Goal: Navigation & Orientation: Find specific page/section

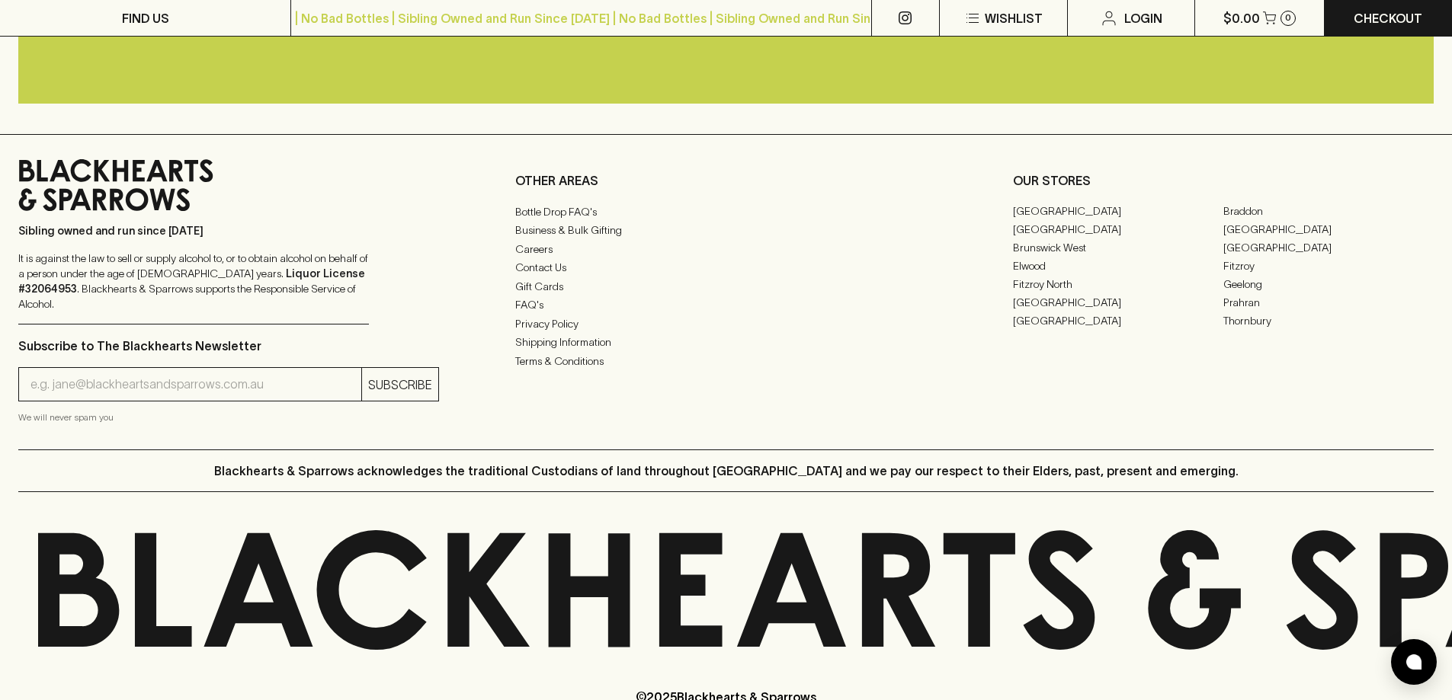
scroll to position [3775, 0]
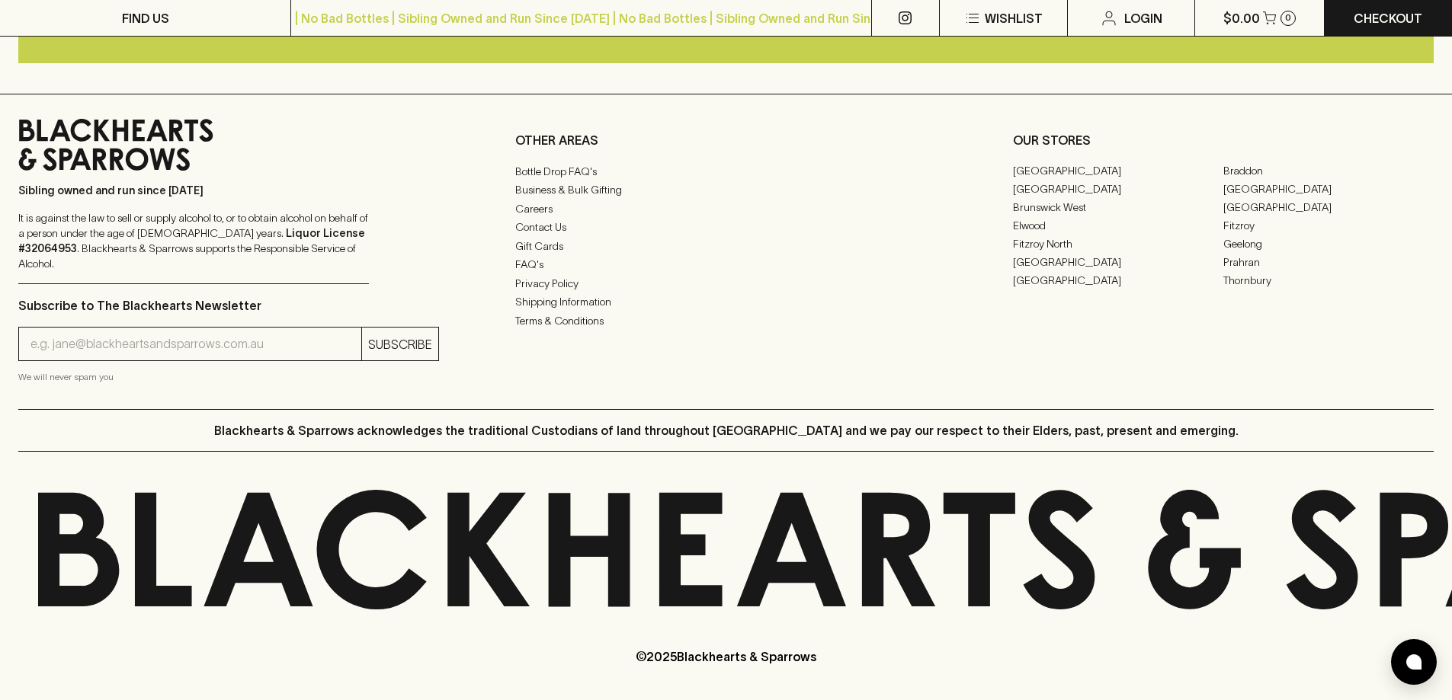
drag, startPoint x: 815, startPoint y: 652, endPoint x: 684, endPoint y: 649, distance: 130.3
click at [684, 649] on p "© 2025 Blackhearts & Sparrows" at bounding box center [726, 638] width 1452 height 56
copy p "Blackhearts & Sparrows"
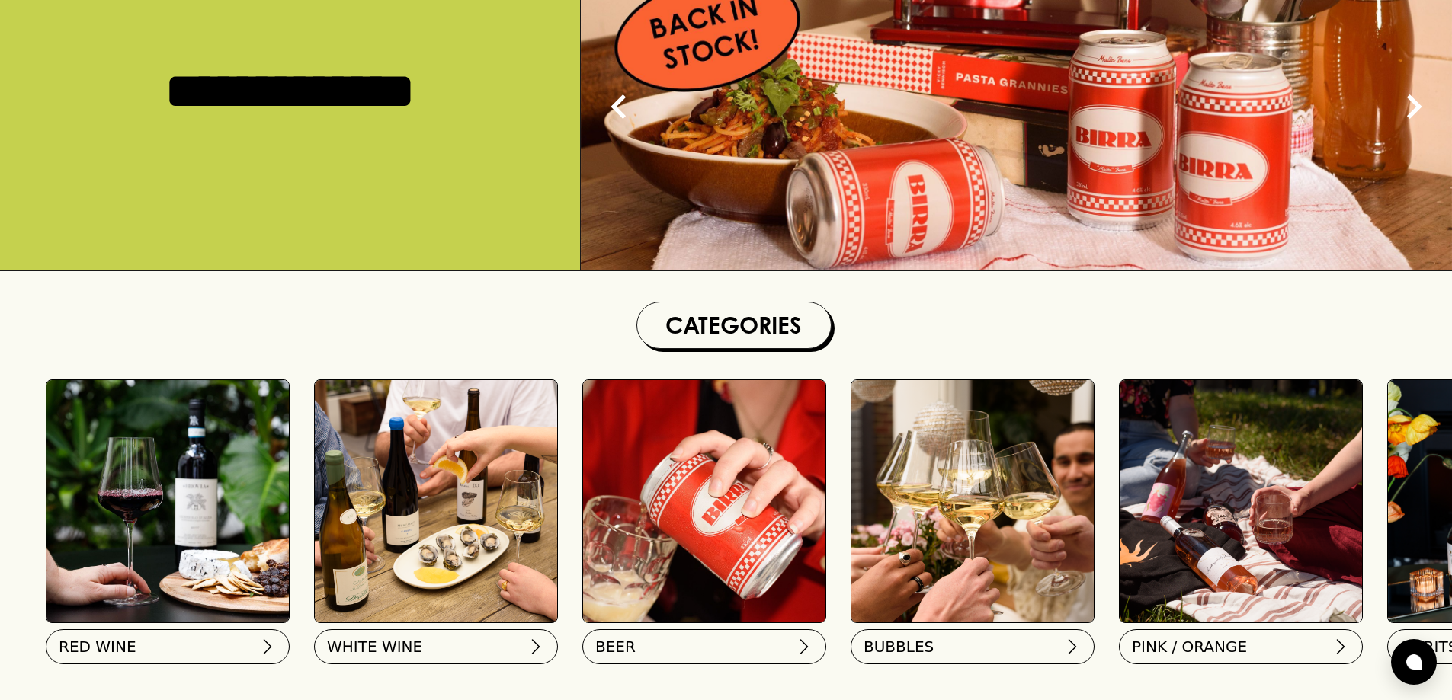
scroll to position [0, 0]
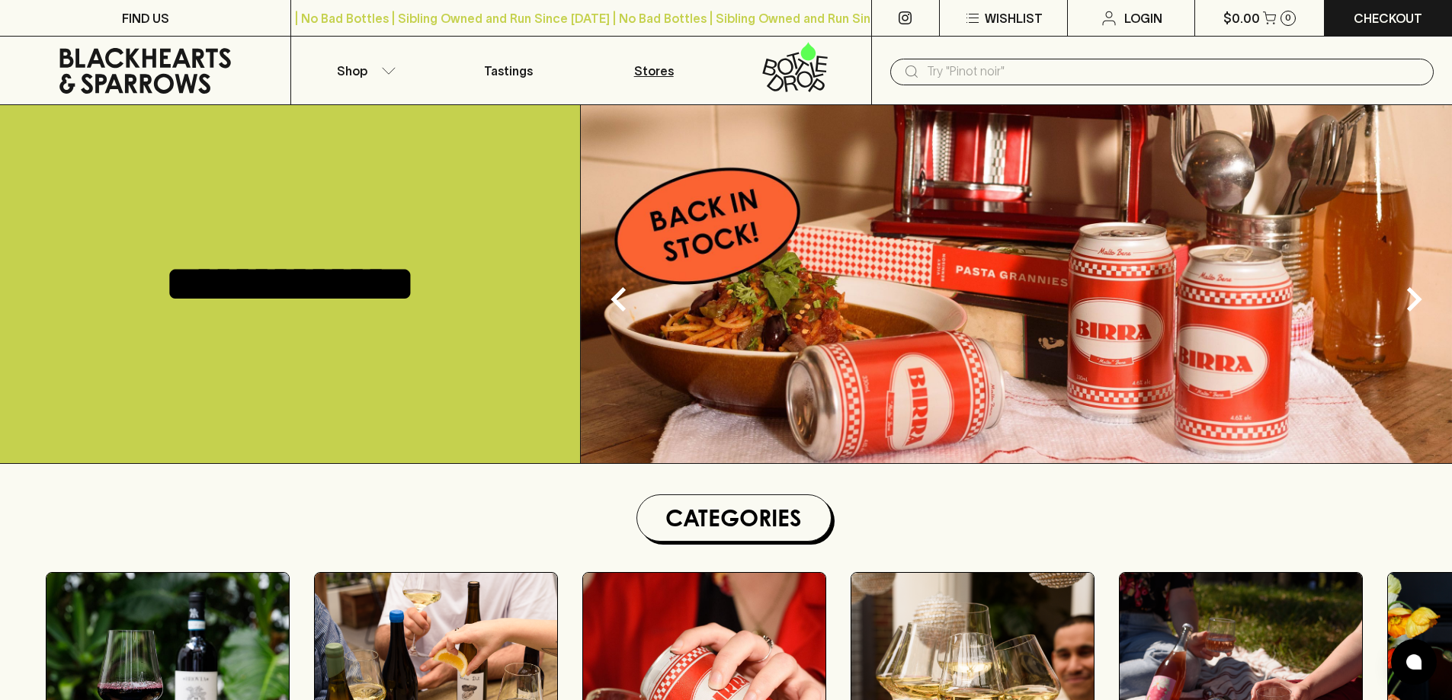
click at [655, 72] on p "Stores" at bounding box center [654, 71] width 40 height 18
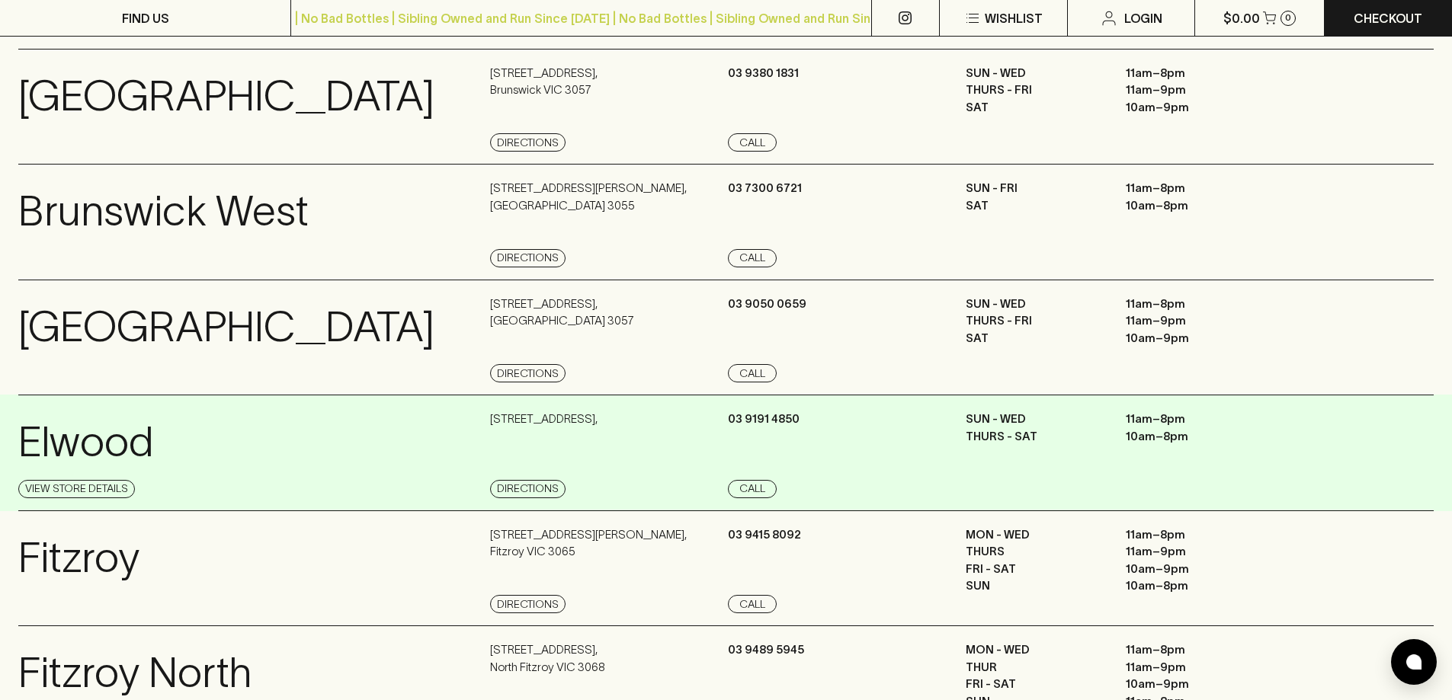
scroll to position [686, 0]
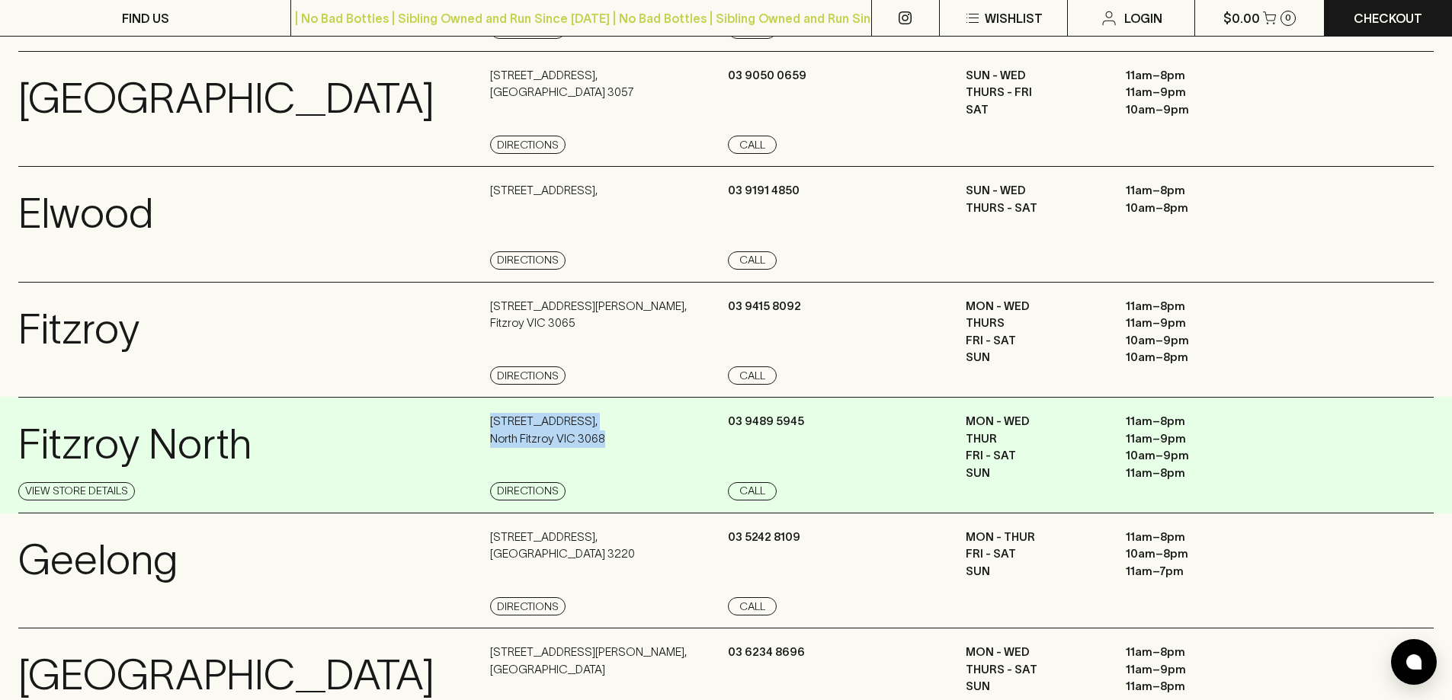
drag, startPoint x: 607, startPoint y: 440, endPoint x: 480, endPoint y: 422, distance: 128.5
click at [480, 422] on div "[GEOGRAPHIC_DATA] Store Details [STREET_ADDRESS] Directions [PHONE_NUMBER] Call…" at bounding box center [725, 455] width 1415 height 117
copy div "View Store Details [STREET_ADDRESS]"
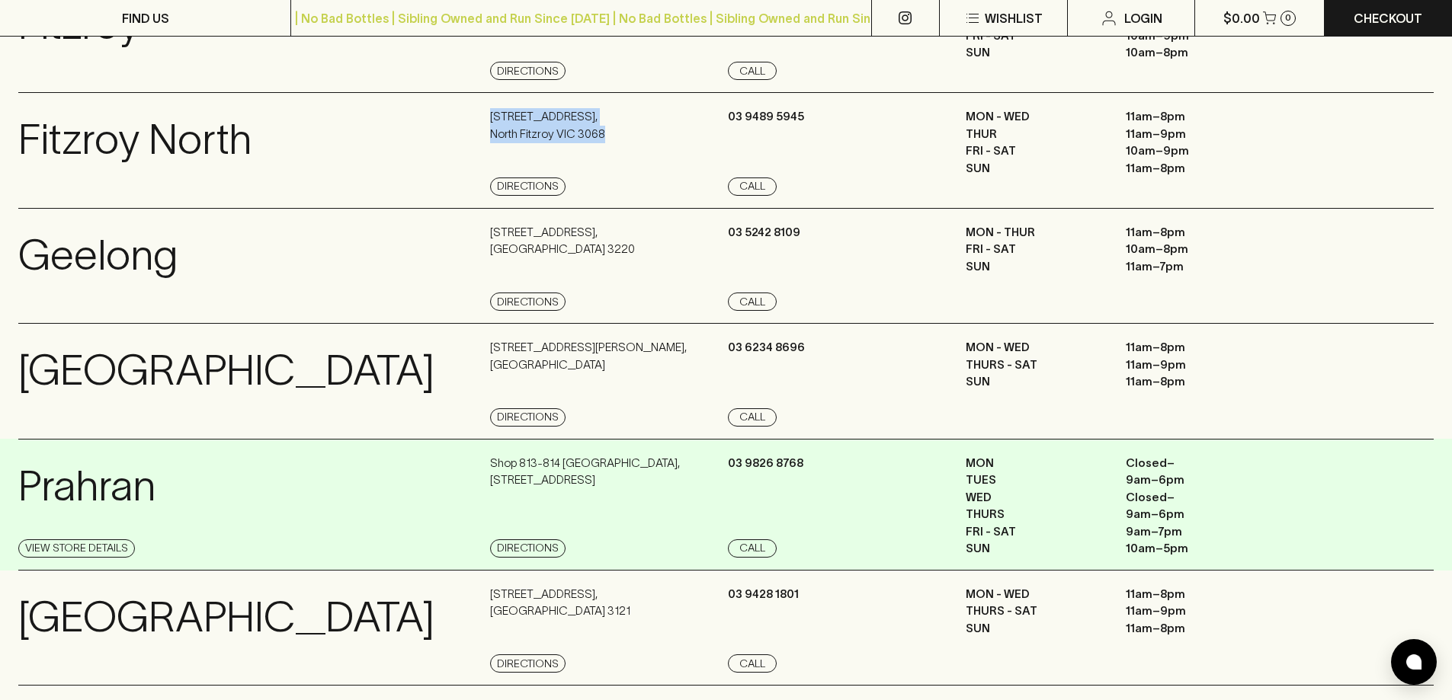
scroll to position [1067, 0]
